Goal: Information Seeking & Learning: Check status

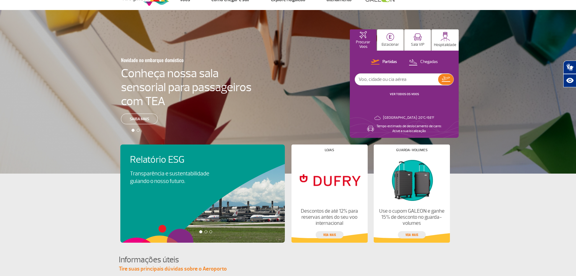
scroll to position [30, 0]
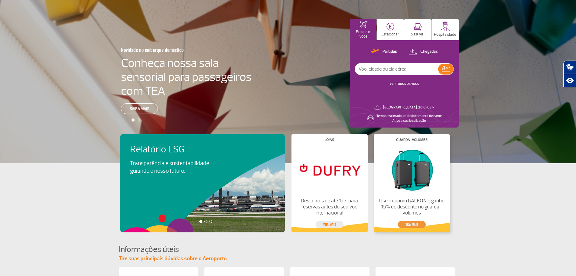
click at [414, 223] on link "veja mais" at bounding box center [412, 224] width 28 height 7
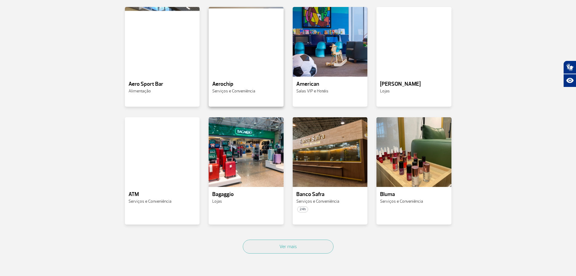
scroll to position [212, 0]
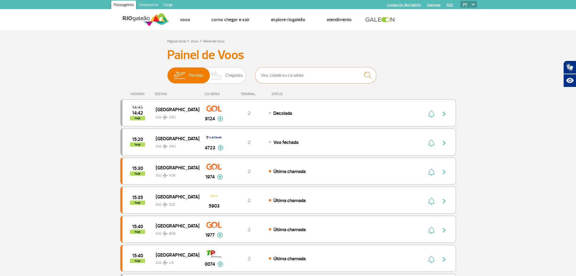
click at [304, 78] on input "text" at bounding box center [315, 75] width 121 height 16
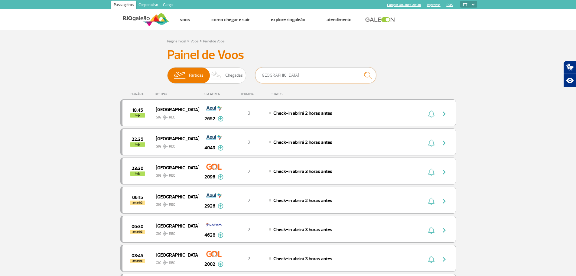
type input "recife"
click at [373, 75] on img "submit" at bounding box center [368, 75] width 13 height 12
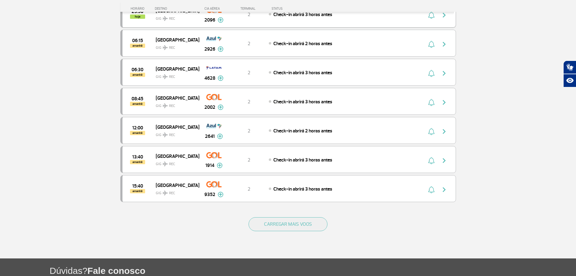
scroll to position [225, 0]
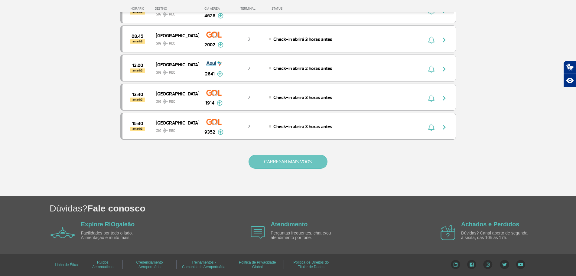
click at [288, 163] on button "CARREGAR MAIS VOOS" at bounding box center [288, 162] width 79 height 14
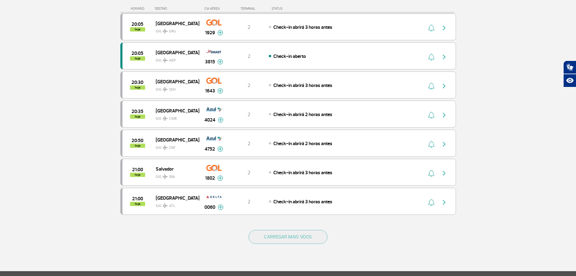
scroll to position [1125, 0]
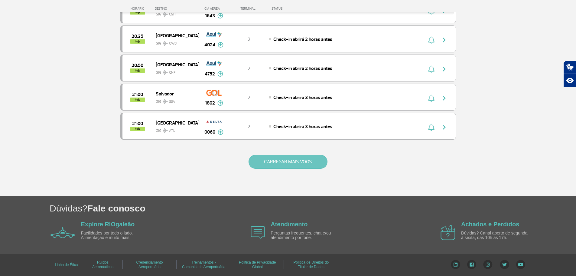
click at [297, 156] on button "CARREGAR MAIS VOOS" at bounding box center [288, 162] width 79 height 14
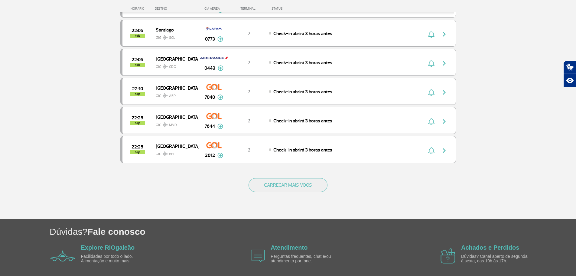
scroll to position [1700, 0]
